Goal: Check status: Check status

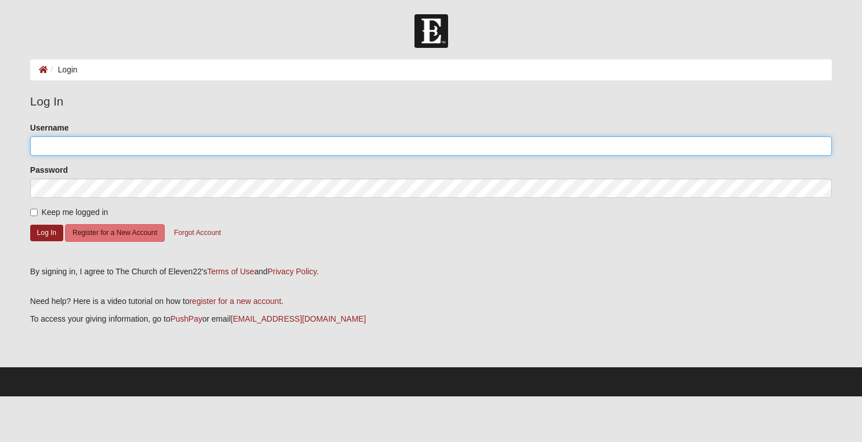
type input "JimmyMauney"
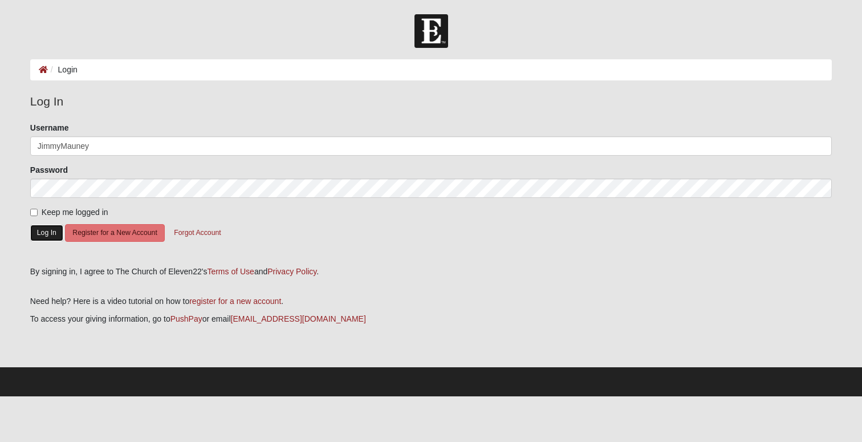
click at [41, 232] on button "Log In" at bounding box center [46, 233] width 33 height 17
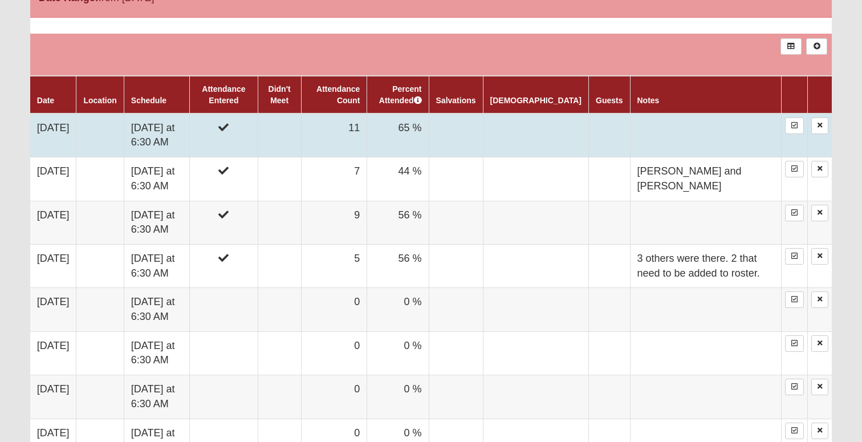
scroll to position [630, 0]
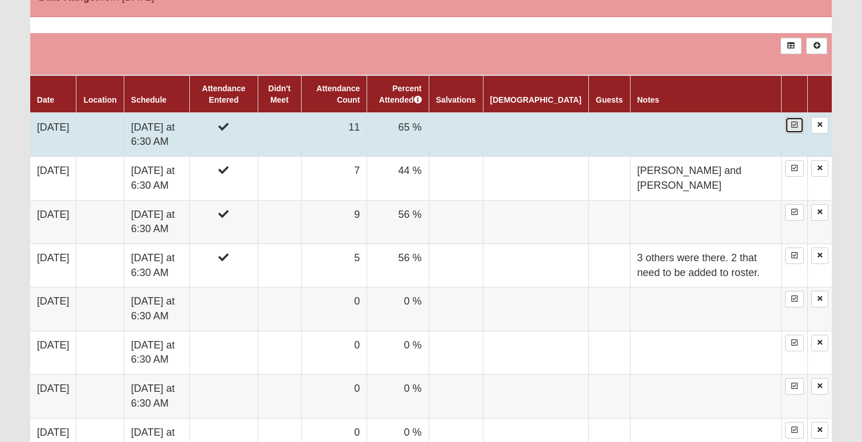
click at [794, 127] on icon at bounding box center [794, 124] width 6 height 7
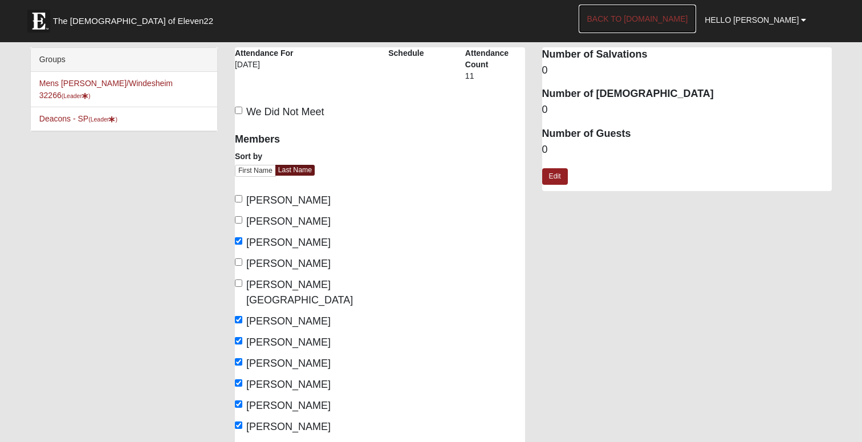
click at [696, 18] on link "Back to COE22.com" at bounding box center [638, 19] width 118 height 29
